Goal: Navigation & Orientation: Find specific page/section

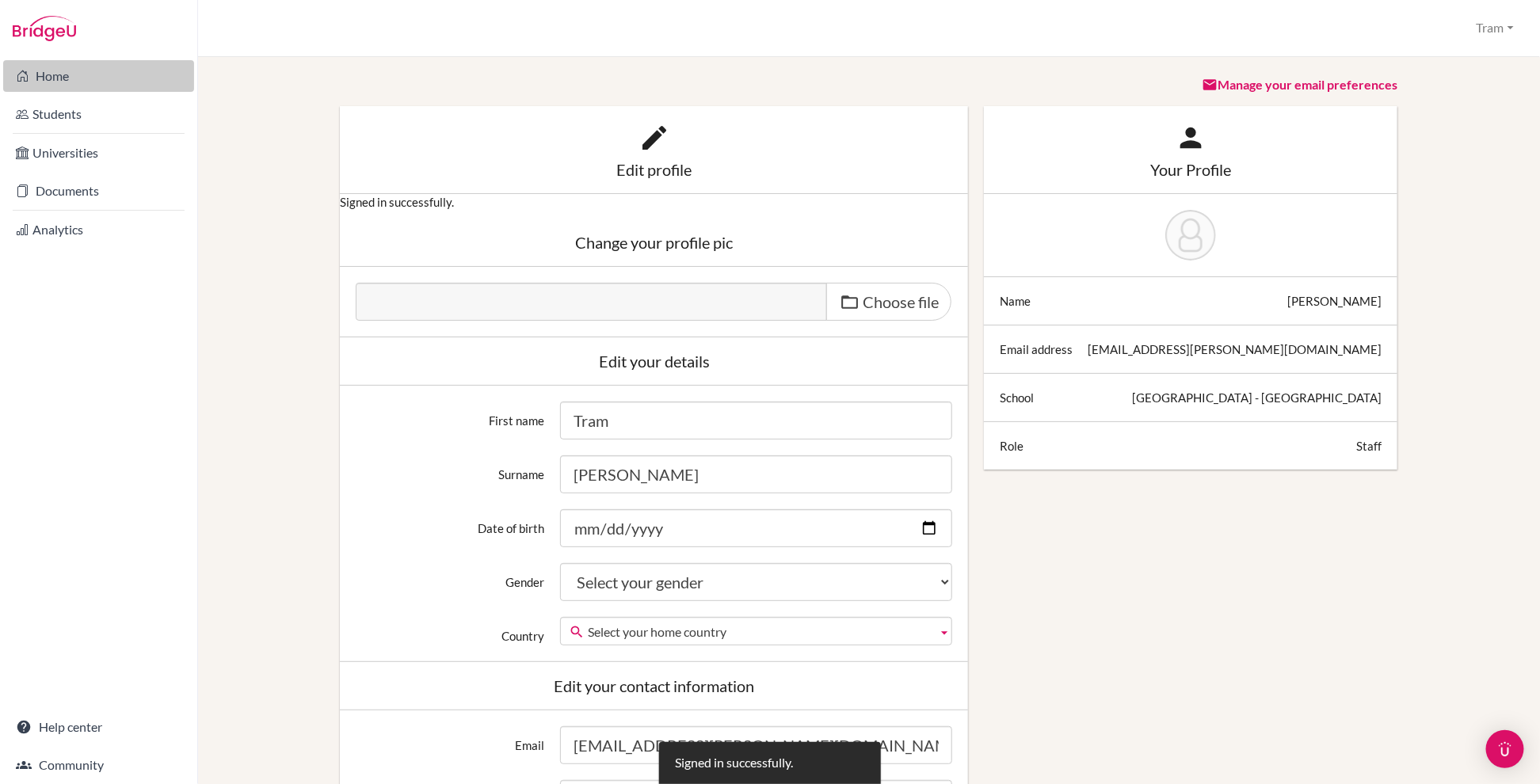
click at [51, 84] on link "Home" at bounding box center [98, 76] width 191 height 32
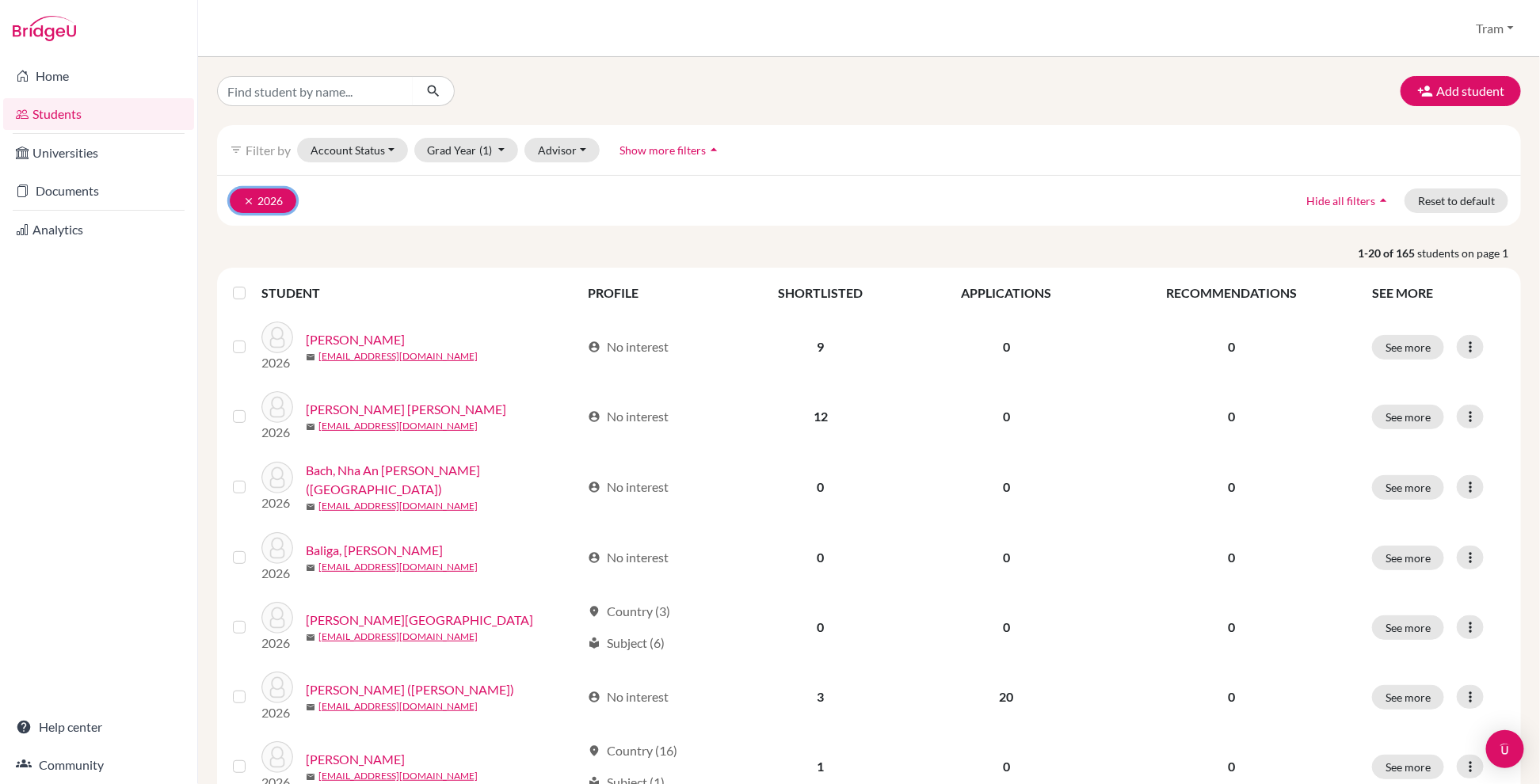
click at [237, 208] on button "clear 2026" at bounding box center [263, 200] width 66 height 24
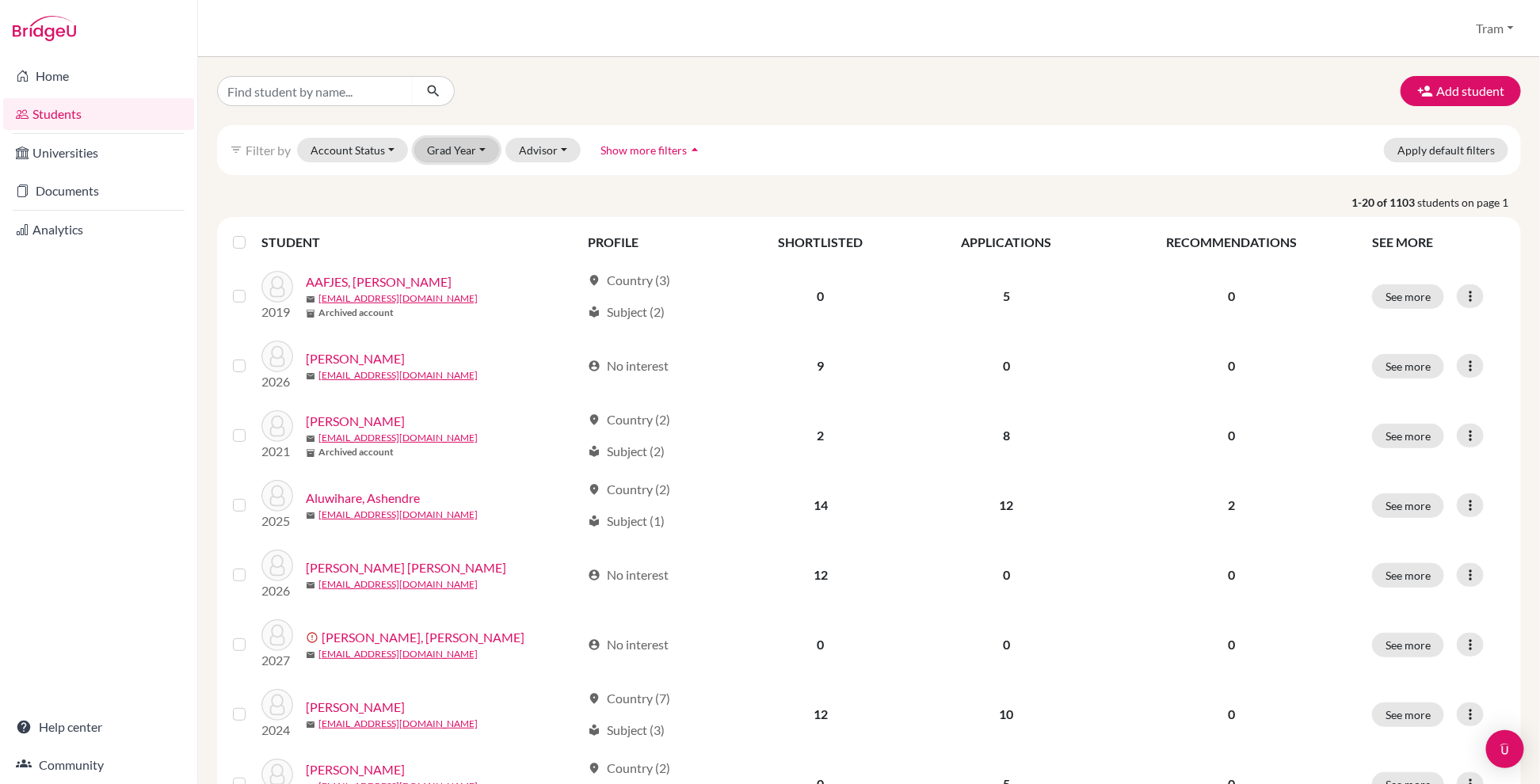
click at [461, 161] on button "Grad Year" at bounding box center [457, 150] width 86 height 24
click at [474, 232] on button "2025" at bounding box center [462, 234] width 93 height 25
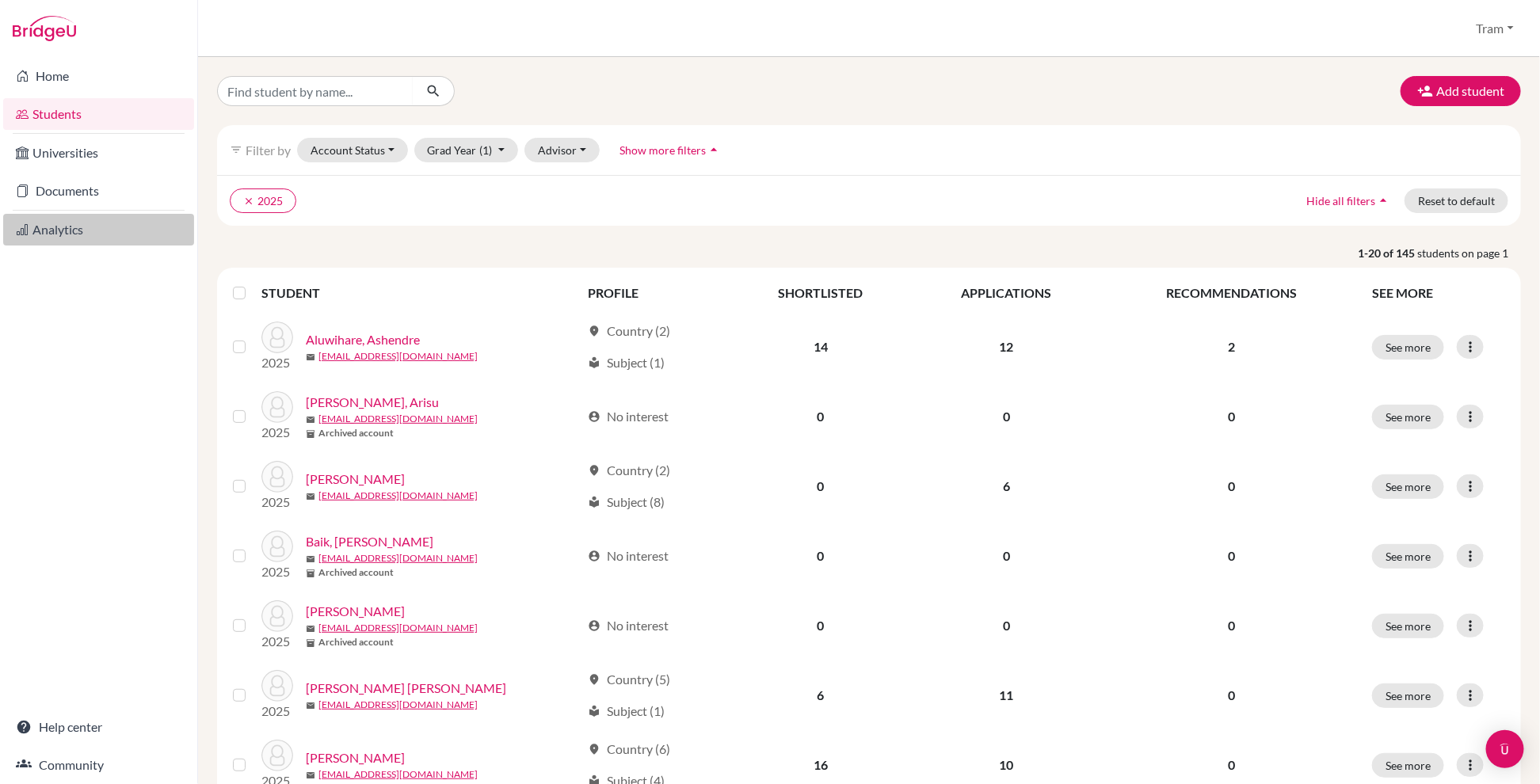
click at [110, 225] on link "Analytics" at bounding box center [98, 230] width 191 height 32
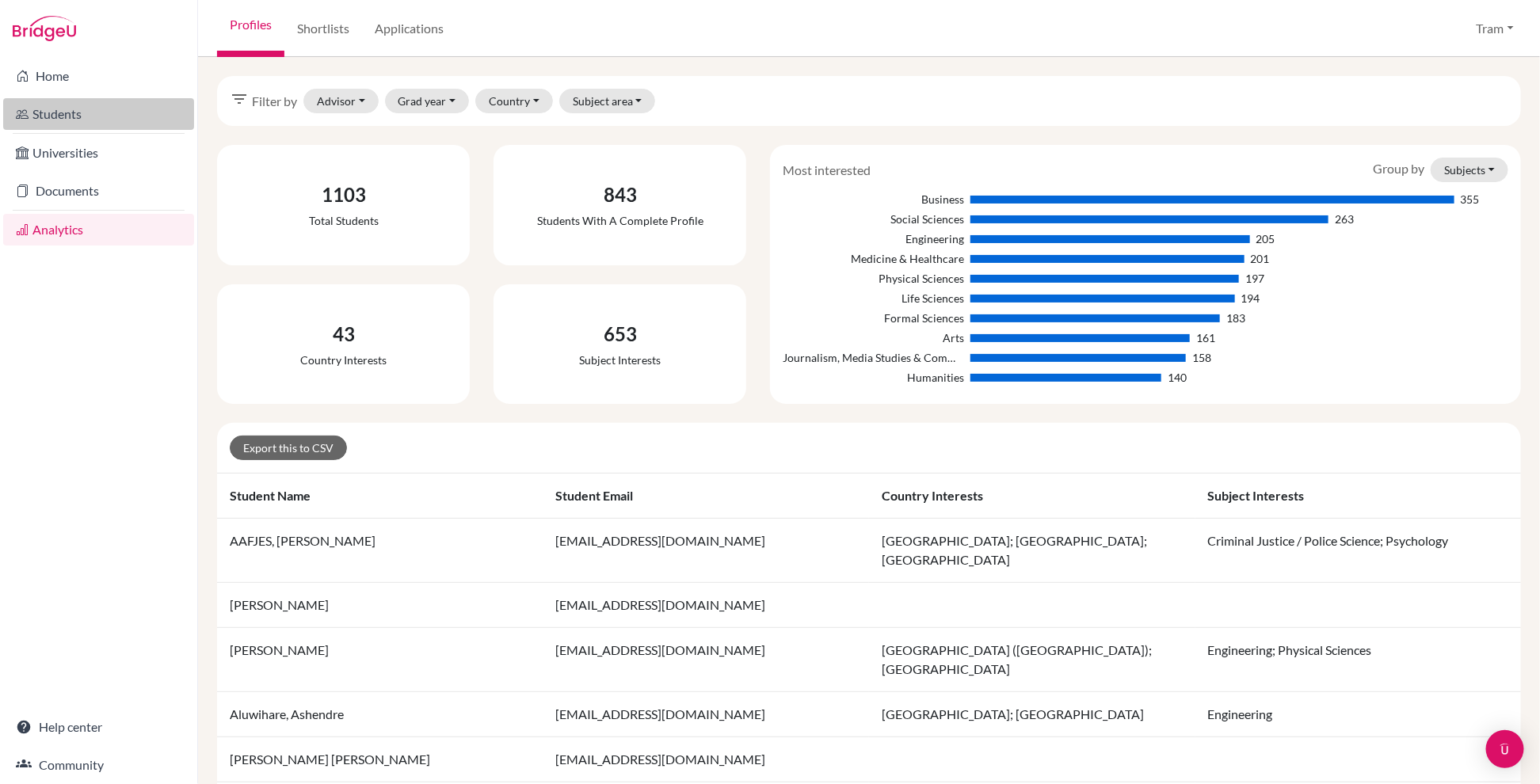
click at [112, 114] on link "Students" at bounding box center [98, 114] width 191 height 32
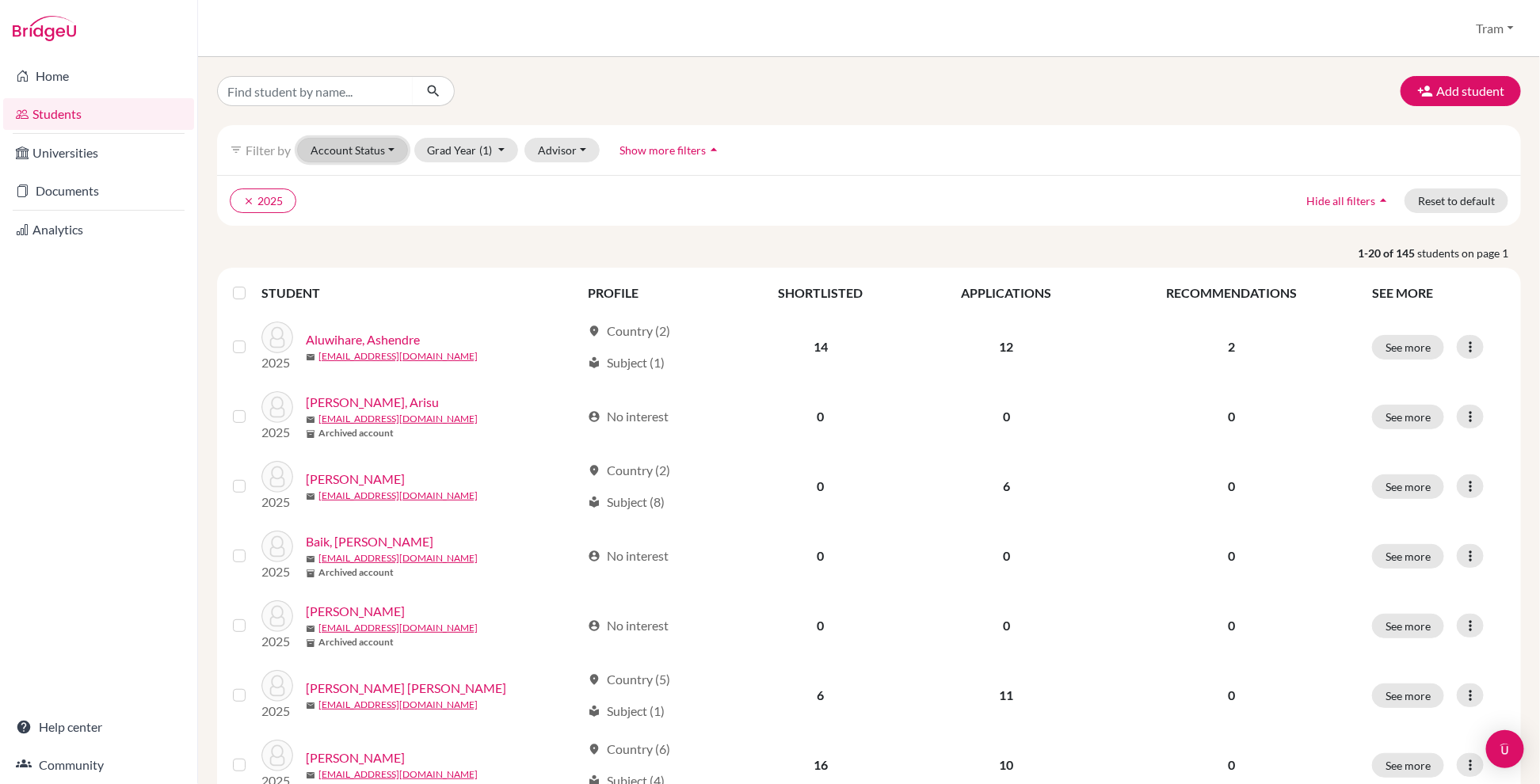
click at [374, 152] on button "Account Status" at bounding box center [352, 150] width 111 height 24
click at [914, 72] on div "Add student filter_list Filter by Account Status Active accounts Archived accou…" at bounding box center [869, 421] width 1342 height 728
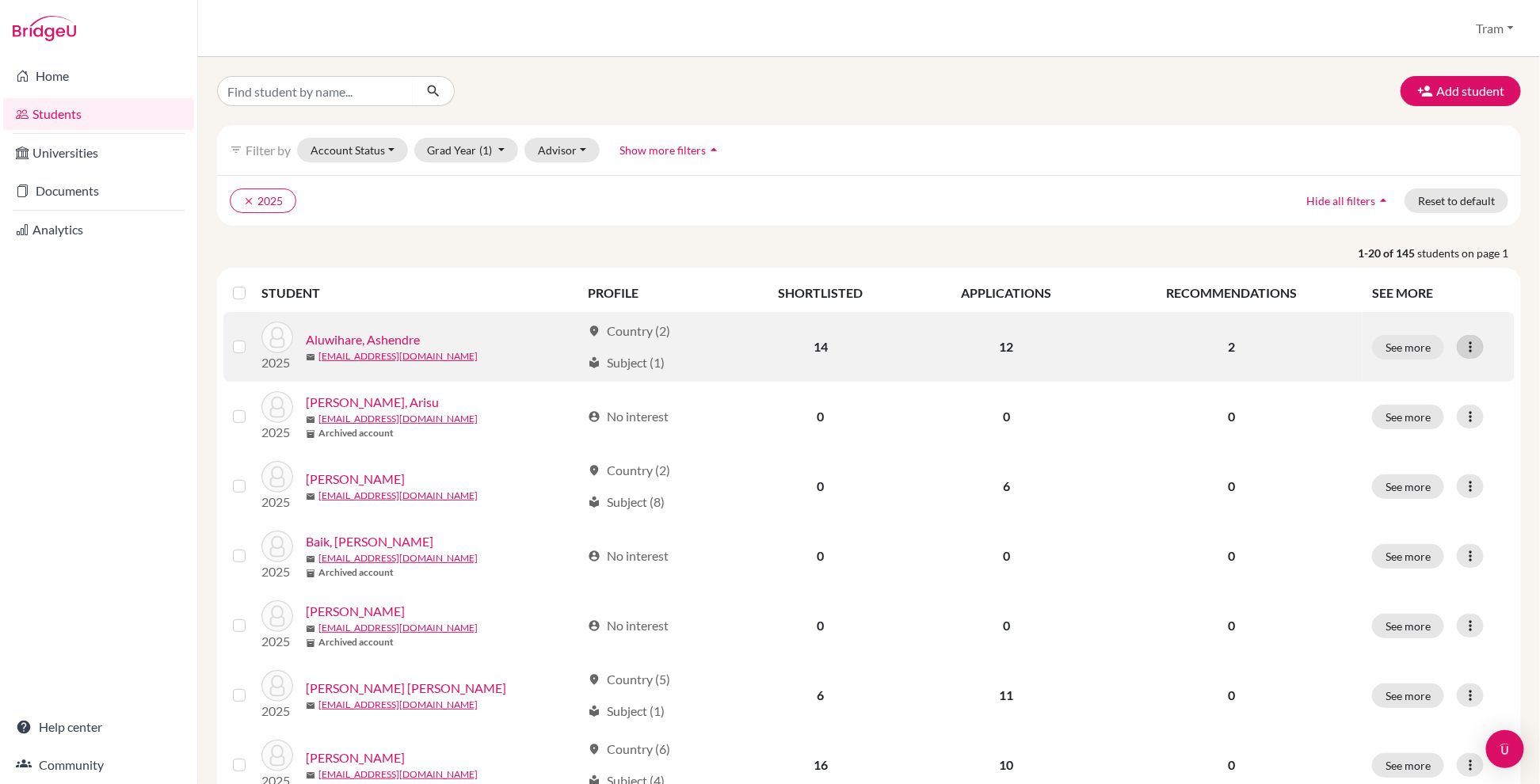
click at [1462, 339] on icon at bounding box center [1470, 347] width 16 height 16
click at [1476, 356] on div "See more Edit student Send Message Reset Password" at bounding box center [1438, 346] width 133 height 24
click at [1462, 343] on icon at bounding box center [1470, 347] width 16 height 16
click at [1404, 376] on button "Edit student" at bounding box center [1385, 380] width 125 height 25
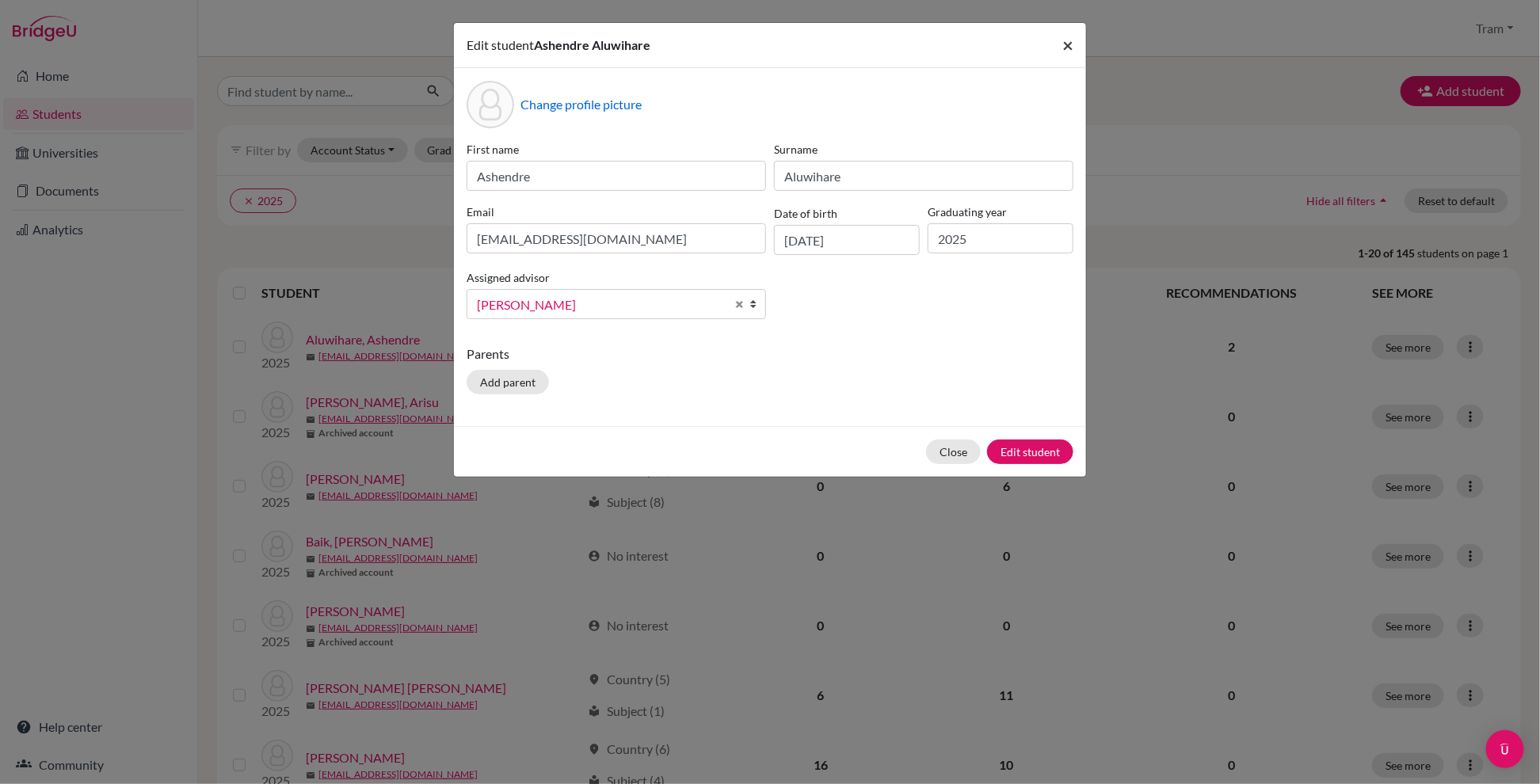
click at [1056, 39] on button "×" at bounding box center [1067, 46] width 36 height 45
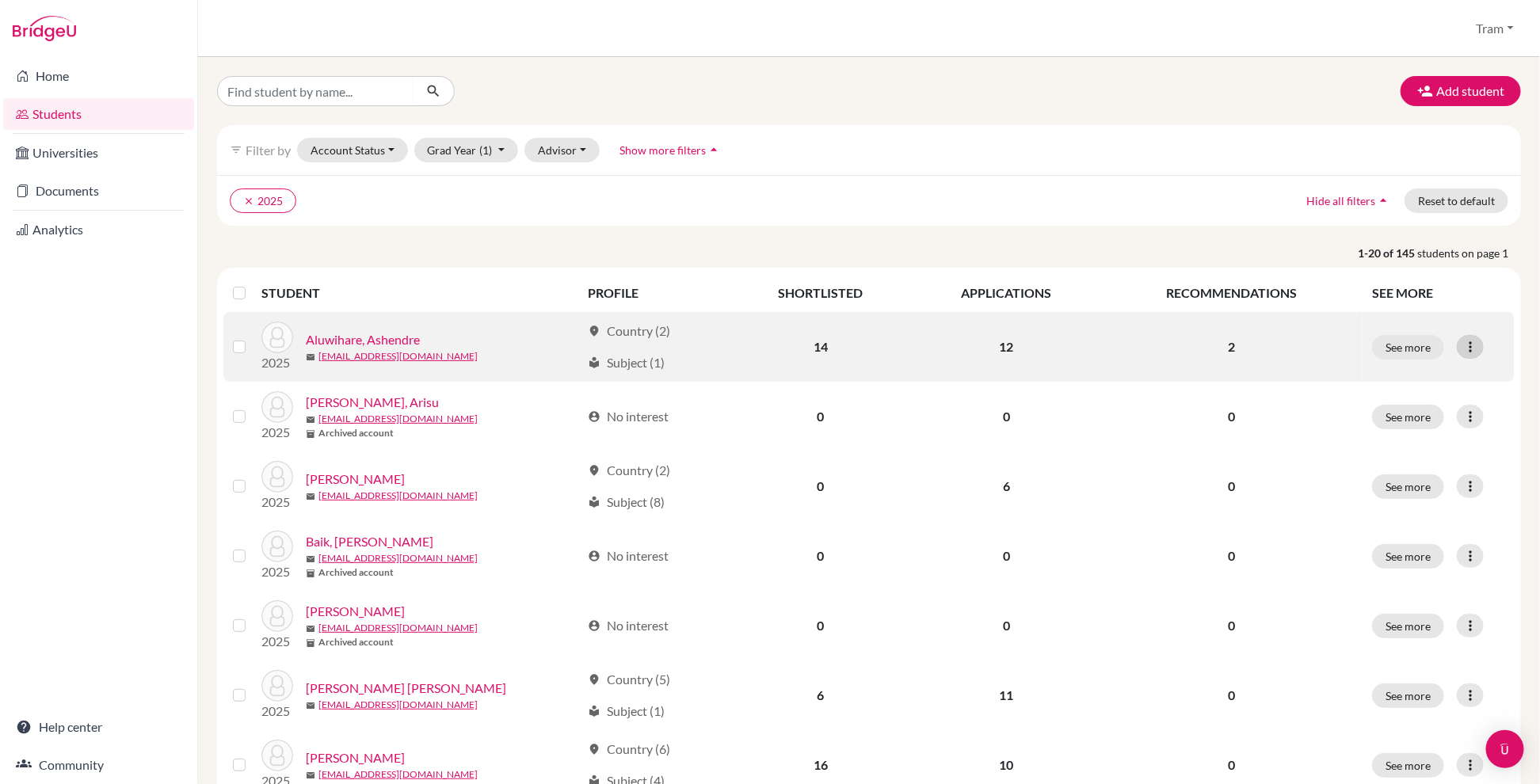
click at [1462, 354] on icon at bounding box center [1470, 347] width 16 height 16
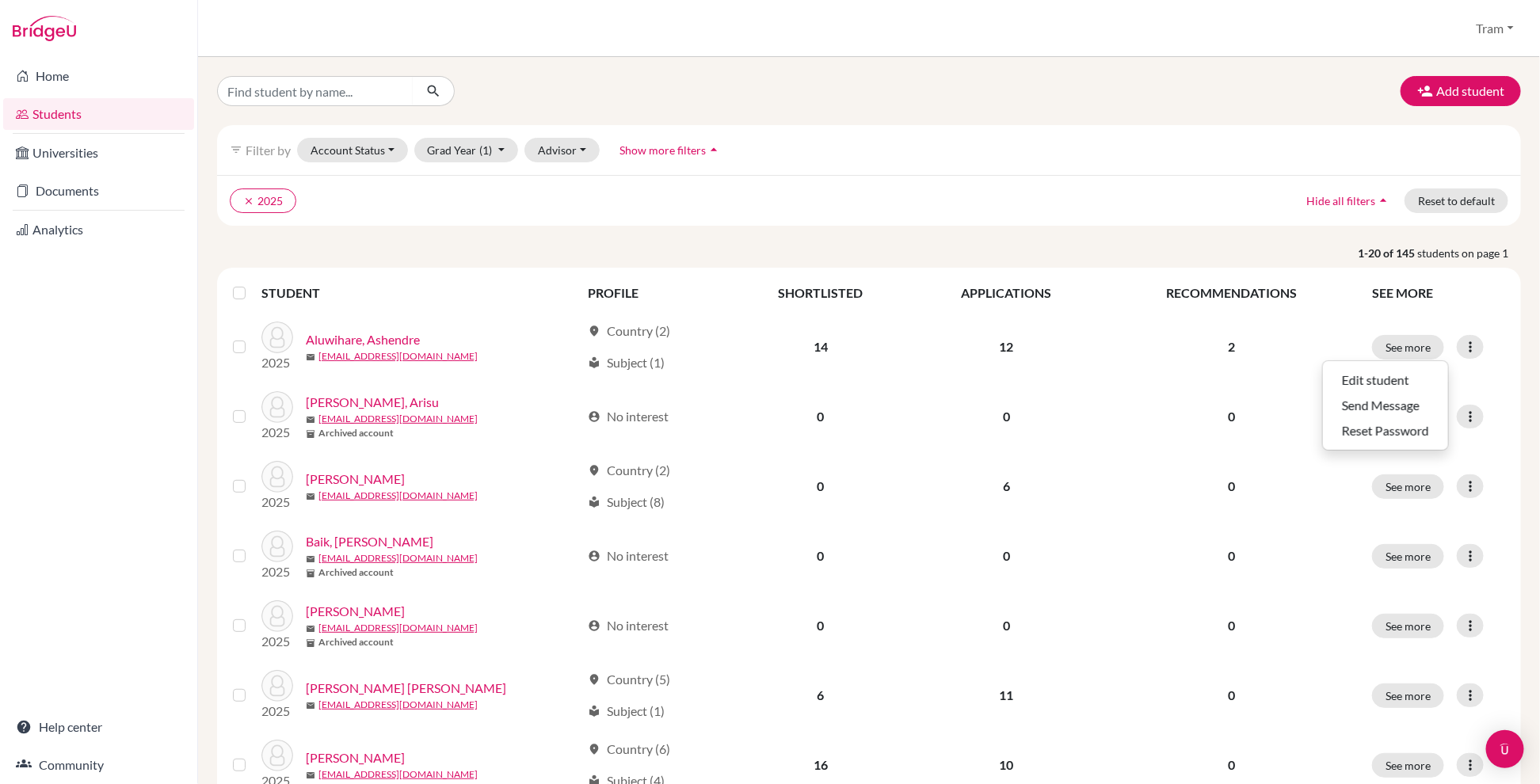
drag, startPoint x: 1476, startPoint y: 262, endPoint x: 1372, endPoint y: 286, distance: 106.7
click at [1473, 262] on span "students on page 1" at bounding box center [1469, 253] width 104 height 17
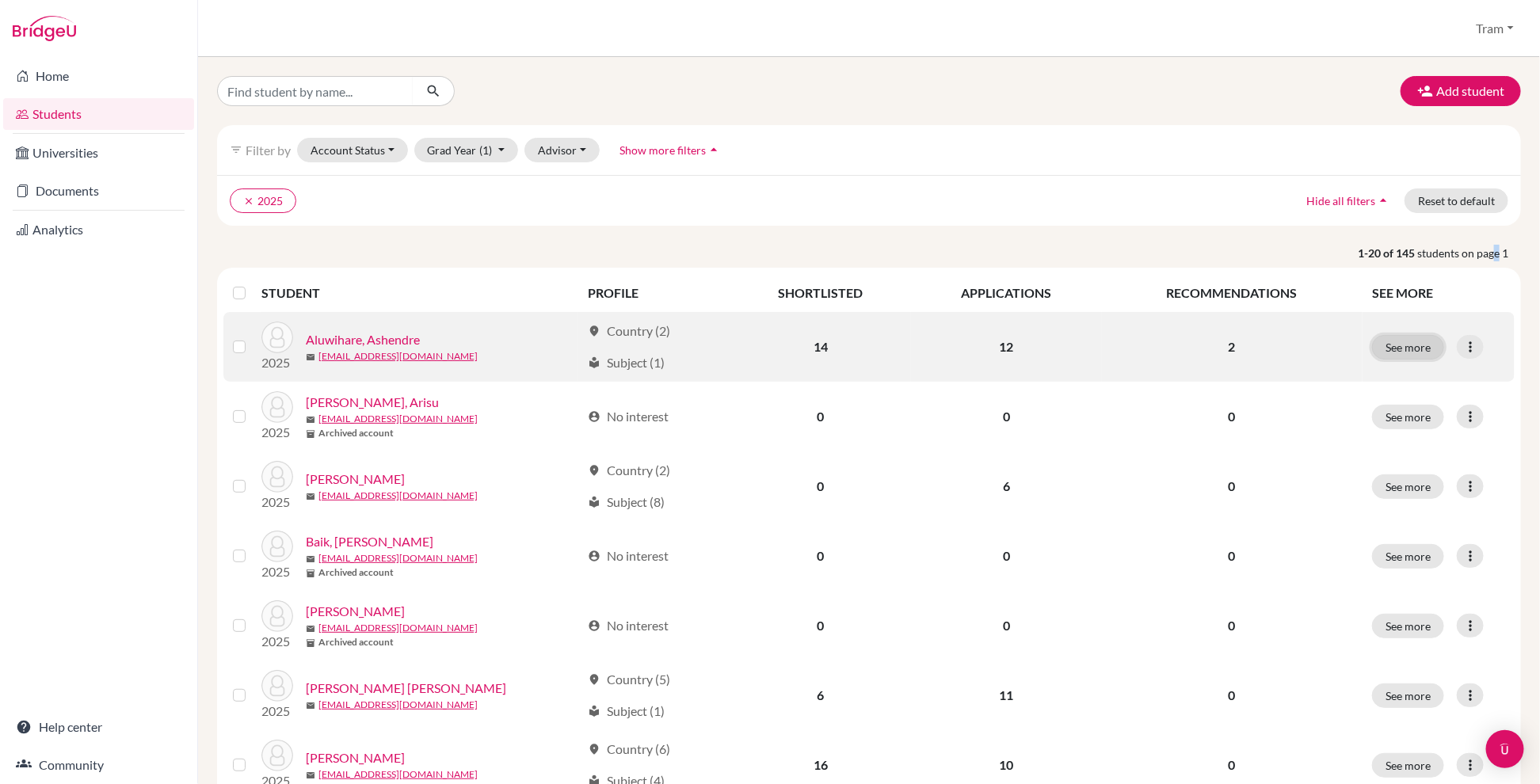
click at [1405, 339] on button "See more" at bounding box center [1408, 346] width 72 height 24
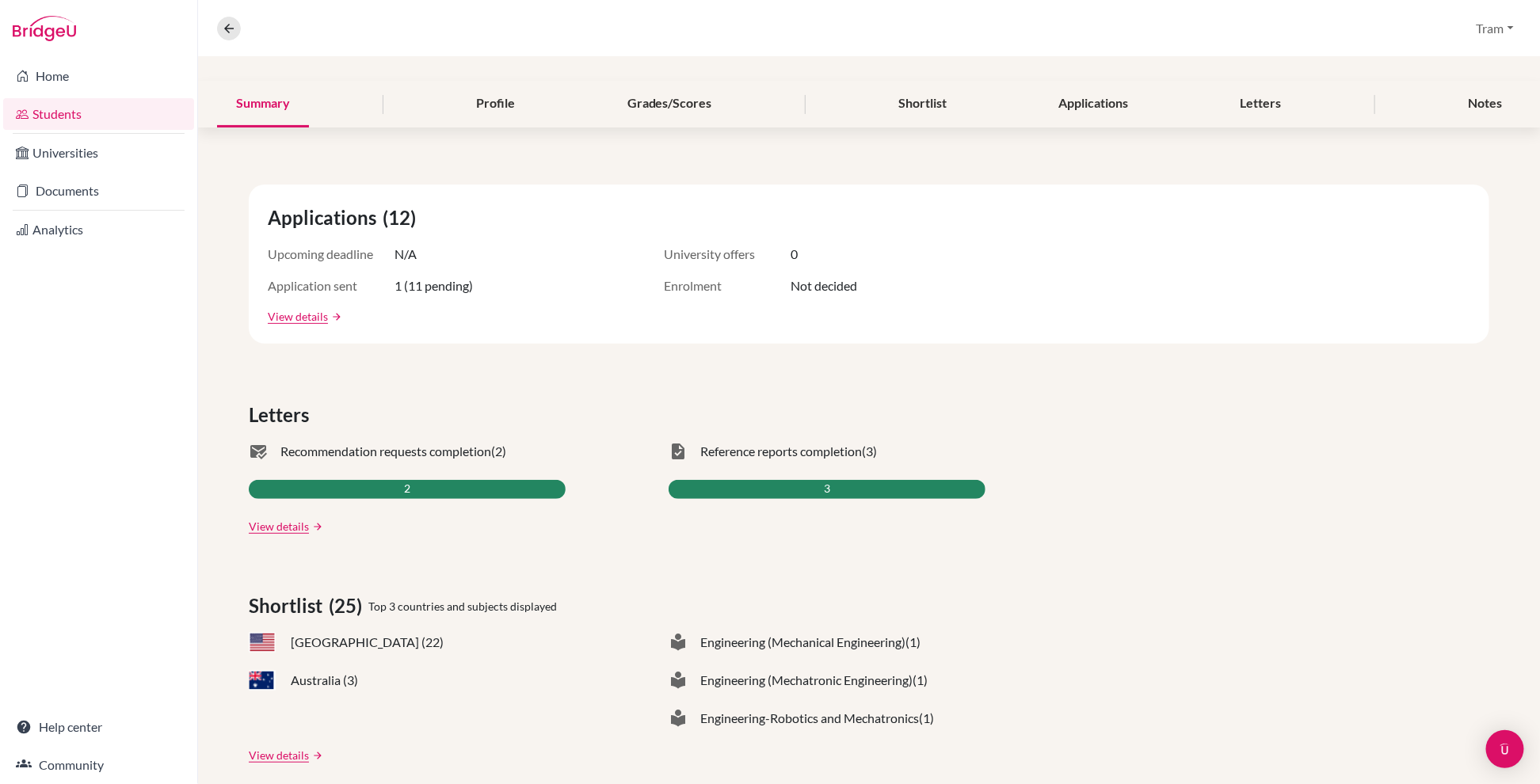
scroll to position [31, 0]
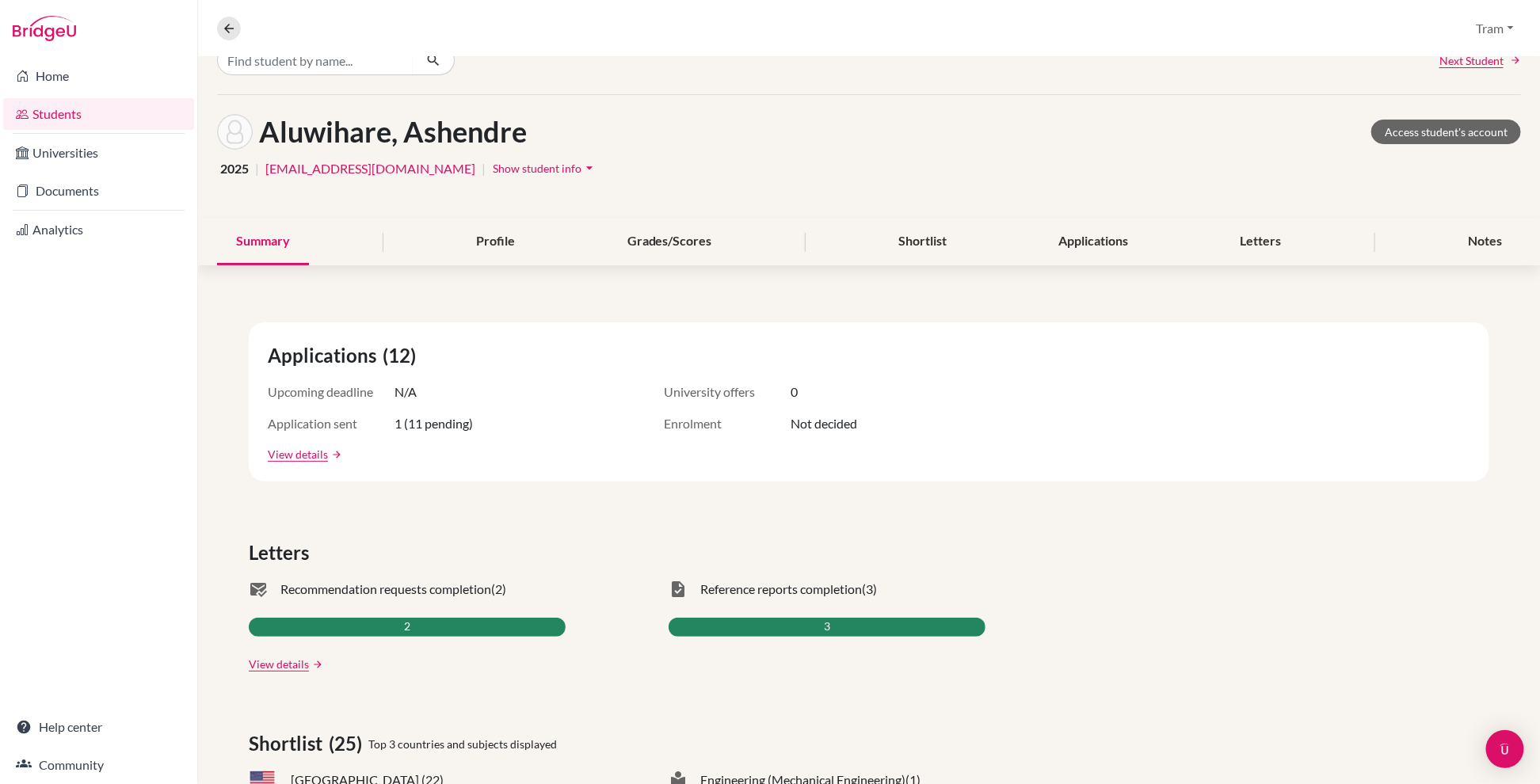
click at [45, 207] on li "Documents" at bounding box center [98, 191] width 197 height 38
click at [40, 246] on li "Analytics" at bounding box center [98, 230] width 197 height 38
click at [49, 232] on link "Analytics" at bounding box center [98, 230] width 191 height 32
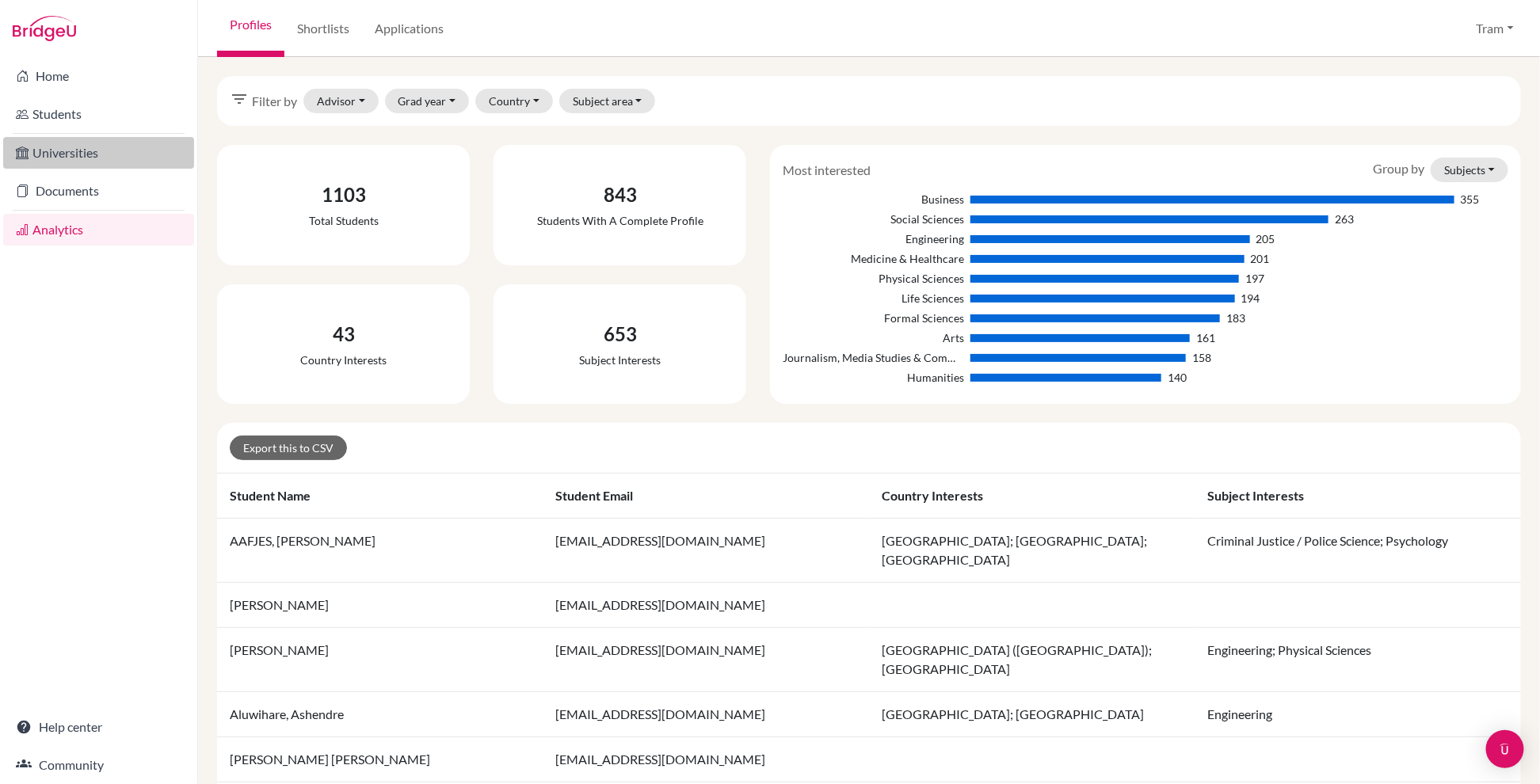
click at [102, 156] on link "Universities" at bounding box center [98, 153] width 191 height 32
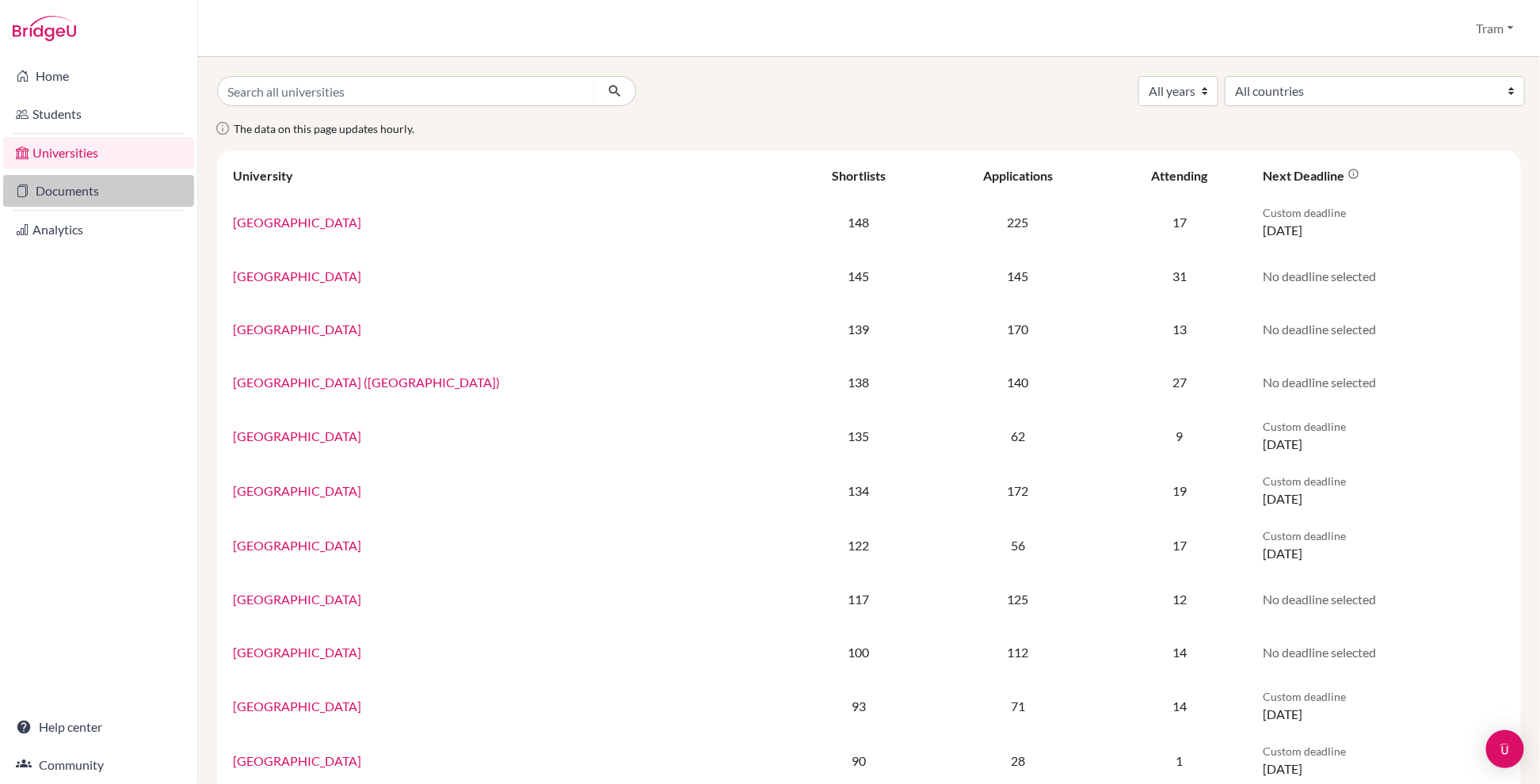
click at [80, 178] on link "Documents" at bounding box center [98, 191] width 191 height 32
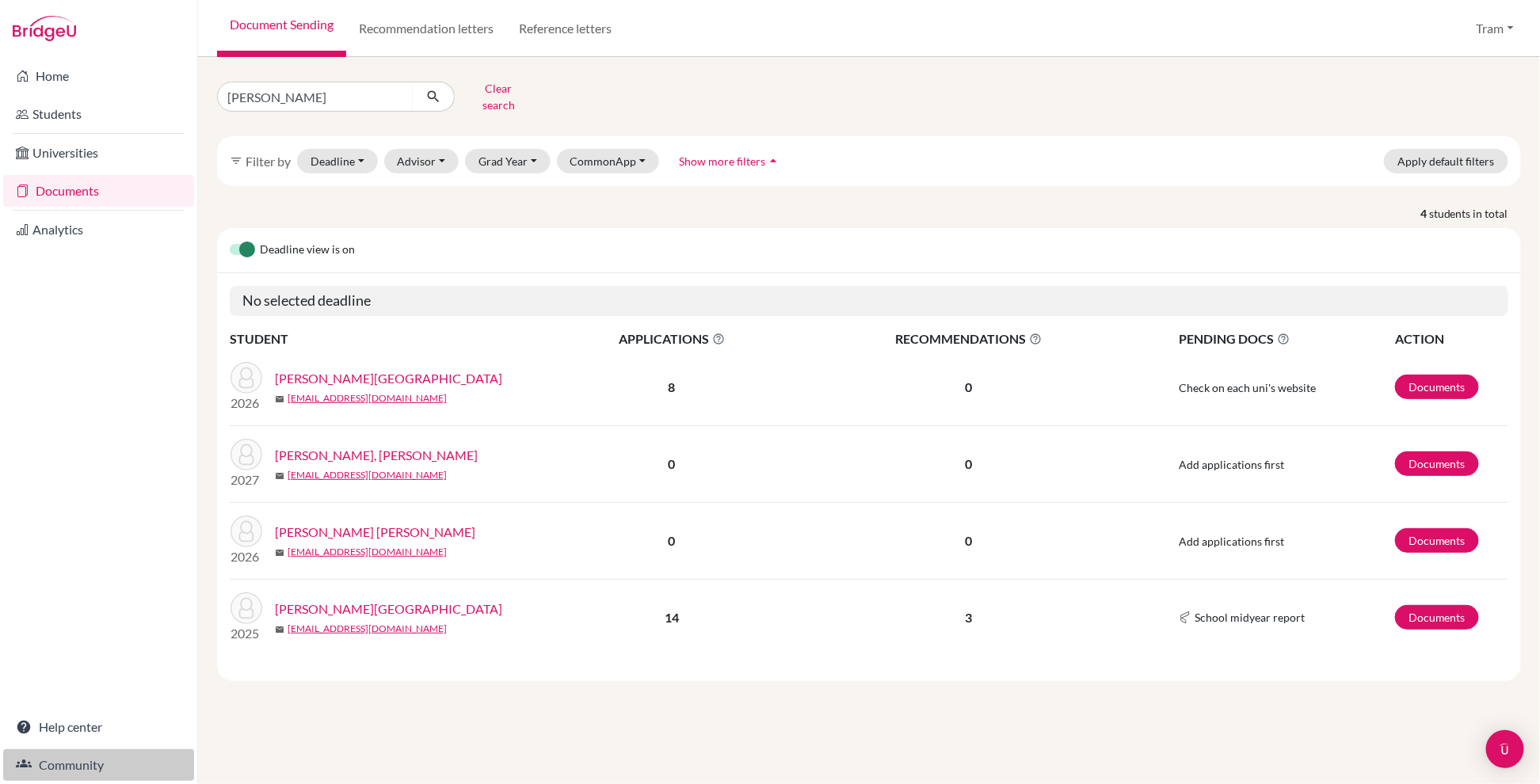
click at [46, 757] on link "Community" at bounding box center [98, 765] width 191 height 32
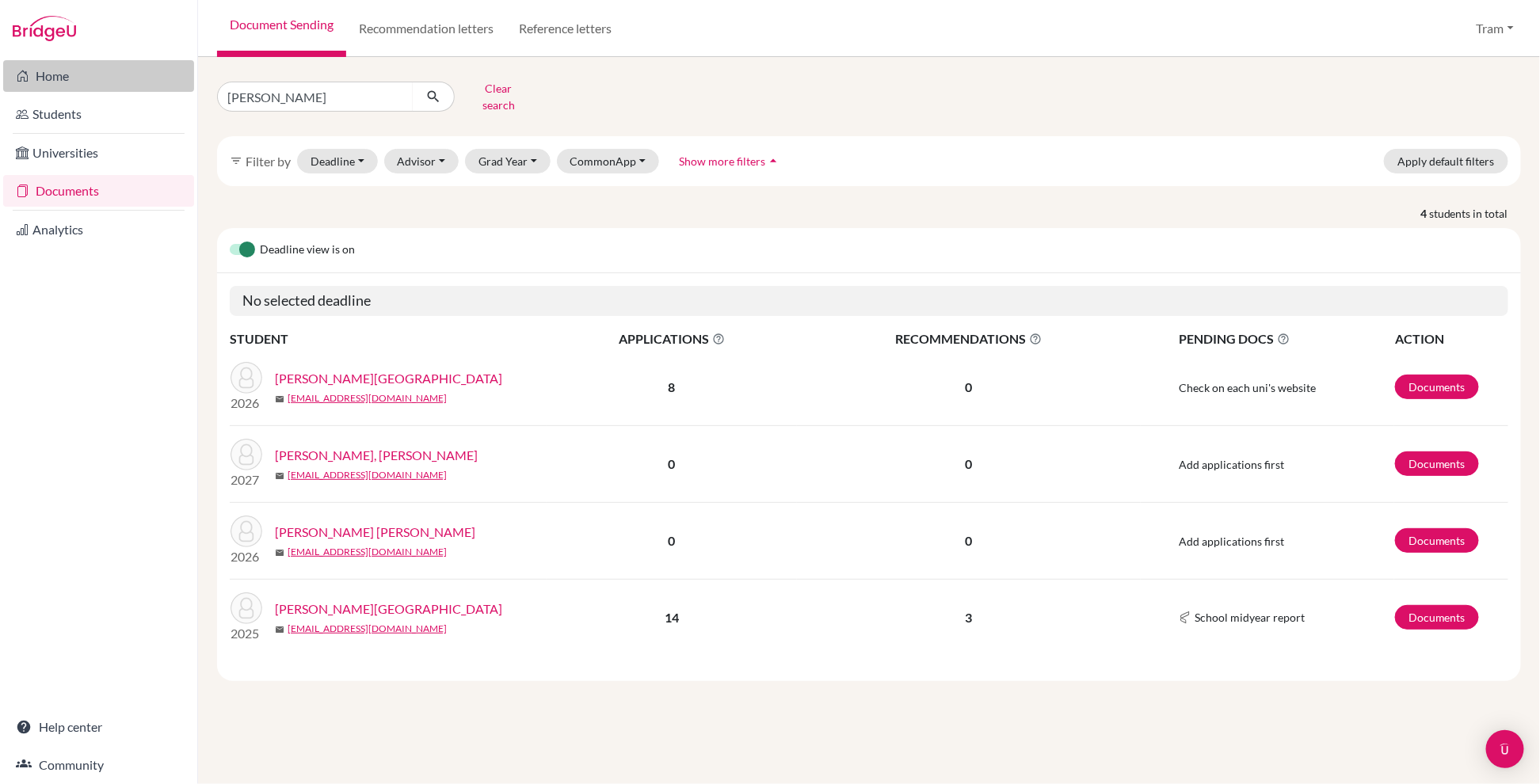
click at [49, 79] on link "Home" at bounding box center [98, 76] width 191 height 32
